Goal: Entertainment & Leisure: Consume media (video, audio)

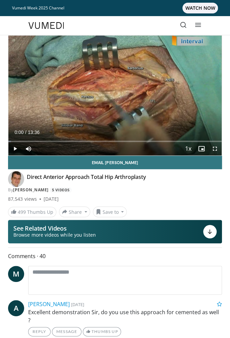
click at [67, 135] on div "Current Time 0:00 / Duration 13:36" at bounding box center [115, 132] width 214 height 6
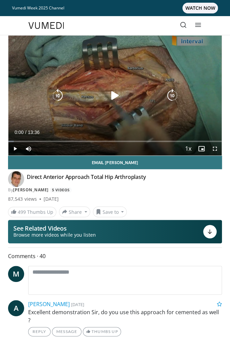
click at [170, 98] on icon "Video Player" at bounding box center [172, 95] width 13 height 13
click at [176, 99] on icon "Video Player" at bounding box center [172, 95] width 13 height 13
click at [174, 96] on icon "Video Player" at bounding box center [172, 95] width 13 height 13
click at [176, 94] on icon "Video Player" at bounding box center [172, 95] width 13 height 13
click at [174, 92] on icon "Video Player" at bounding box center [172, 95] width 13 height 13
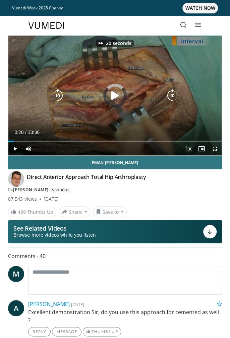
click at [178, 91] on icon "Video Player" at bounding box center [172, 95] width 13 height 13
click at [179, 92] on icon "Video Player" at bounding box center [172, 95] width 13 height 13
click at [176, 96] on icon "Video Player" at bounding box center [172, 95] width 13 height 13
click at [177, 97] on icon "Video Player" at bounding box center [172, 95] width 13 height 13
click at [176, 97] on icon "Video Player" at bounding box center [172, 95] width 13 height 13
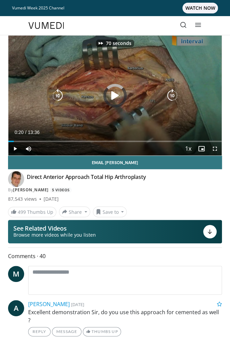
click at [175, 95] on icon "Video Player" at bounding box center [172, 95] width 13 height 13
click at [177, 94] on icon "Video Player" at bounding box center [172, 95] width 13 height 13
click at [175, 96] on icon "Video Player" at bounding box center [172, 95] width 13 height 13
click at [176, 97] on icon "Video Player" at bounding box center [172, 95] width 13 height 13
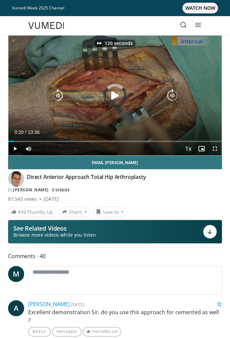
click at [176, 96] on icon "Video Player" at bounding box center [172, 95] width 13 height 13
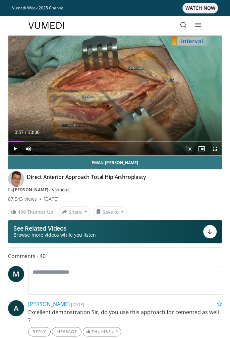
click at [111, 86] on div "130 seconds Tap to unmute" at bounding box center [115, 96] width 214 height 120
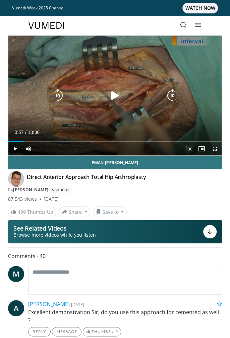
click at [110, 98] on icon "Video Player" at bounding box center [114, 95] width 13 height 13
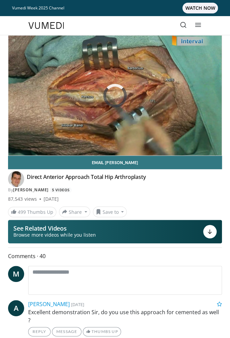
click at [110, 91] on icon "Video Player" at bounding box center [114, 95] width 13 height 13
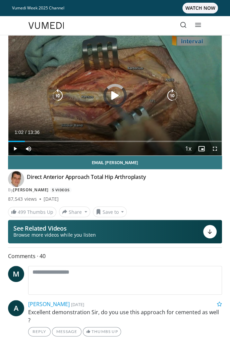
click at [118, 99] on icon "Video Player" at bounding box center [114, 95] width 13 height 13
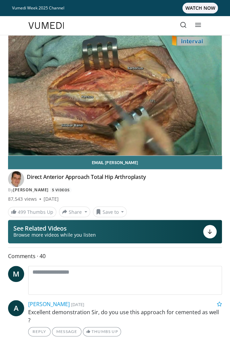
click at [117, 106] on div "130 seconds Tap to unmute" at bounding box center [115, 96] width 214 height 120
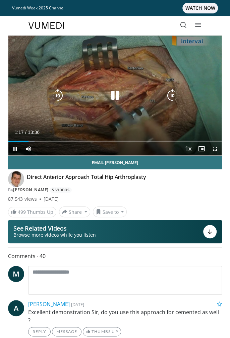
click at [114, 100] on icon "Video Player" at bounding box center [114, 95] width 13 height 13
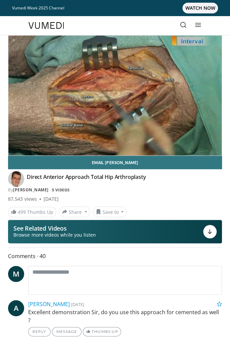
click at [109, 97] on icon "Video Player" at bounding box center [114, 95] width 13 height 13
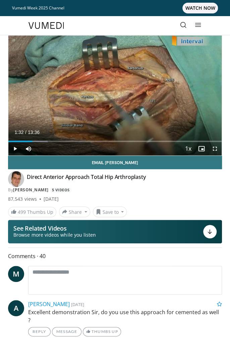
click at [125, 92] on div "Video Player" at bounding box center [115, 95] width 128 height 13
click at [107, 81] on div "130 seconds Tap to unmute" at bounding box center [115, 96] width 214 height 120
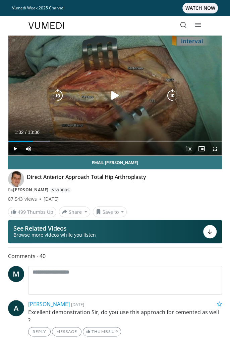
click at [120, 100] on icon "Video Player" at bounding box center [114, 95] width 13 height 13
click at [119, 101] on icon "Video Player" at bounding box center [114, 95] width 13 height 13
